Goal: Information Seeking & Learning: Learn about a topic

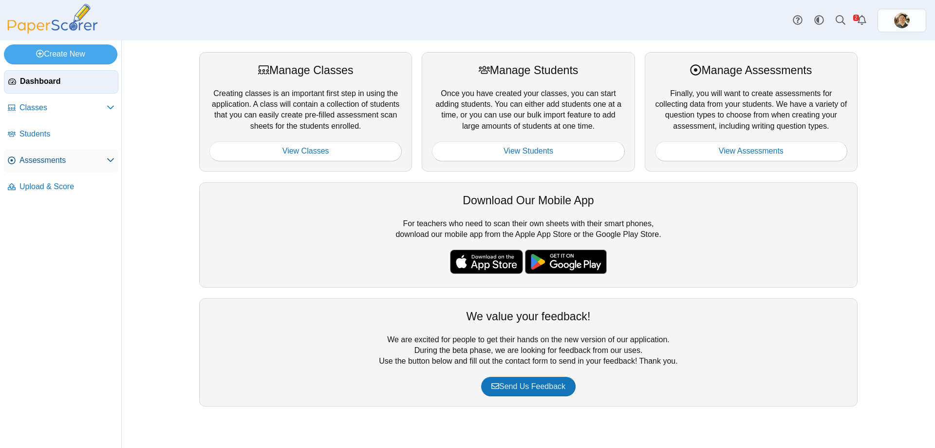
click at [80, 160] on span "Assessments" at bounding box center [62, 160] width 87 height 11
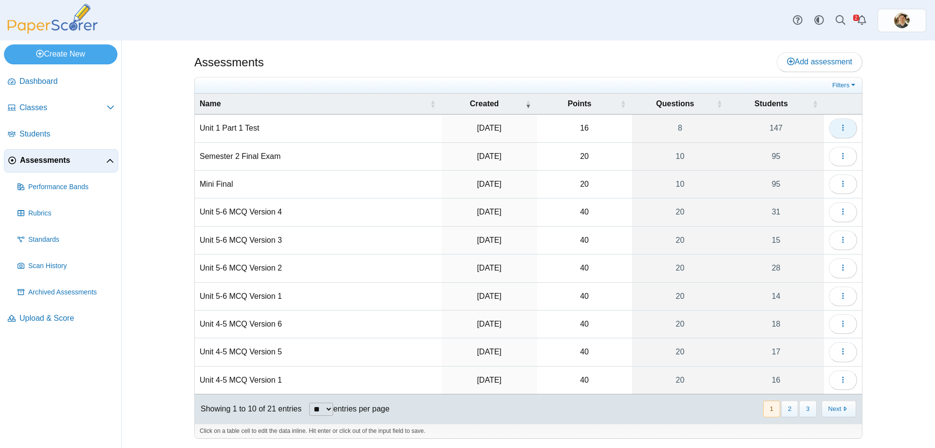
click at [839, 126] on icon "button" at bounding box center [843, 128] width 8 height 8
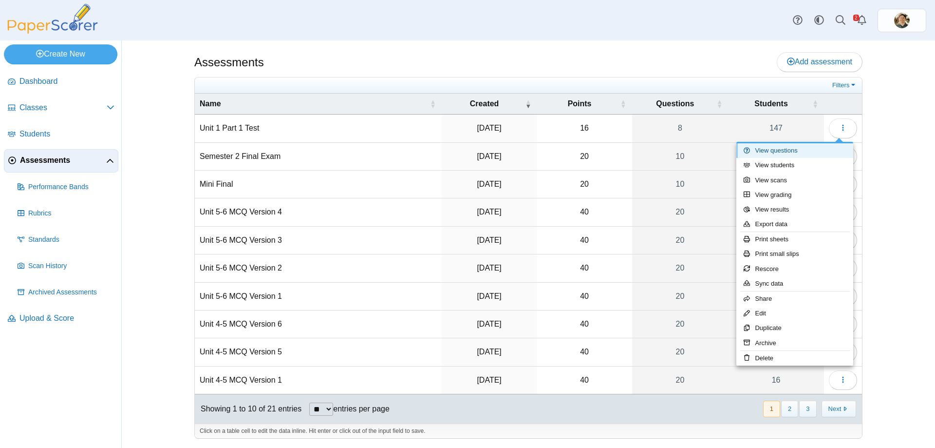
click at [795, 144] on link "View questions" at bounding box center [794, 150] width 117 height 15
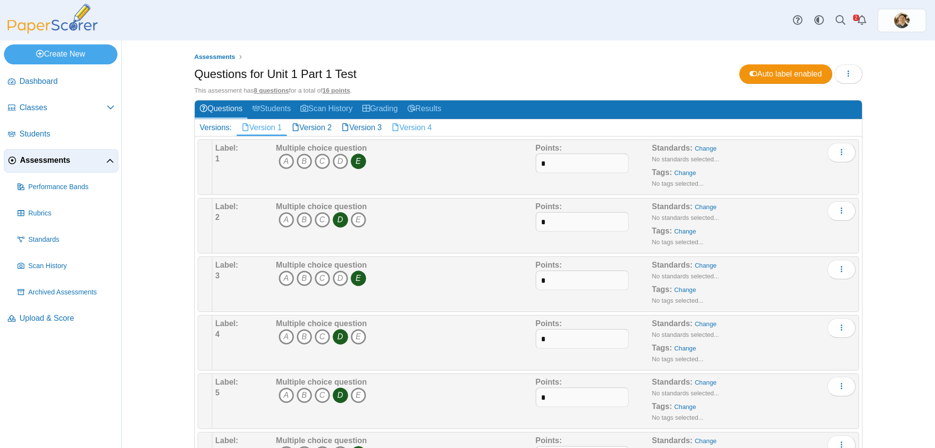
click at [415, 128] on link "Version 4" at bounding box center [412, 127] width 50 height 17
click at [452, 126] on h2 "Versions: Version 1 Version 2 Version 3 Version 4" at bounding box center [528, 127] width 667 height 17
click at [370, 126] on link "Version 3" at bounding box center [362, 127] width 50 height 17
click at [328, 126] on link "Version 2" at bounding box center [312, 127] width 50 height 17
click at [279, 126] on link "Version 1" at bounding box center [262, 127] width 50 height 17
